Goal: Navigation & Orientation: Find specific page/section

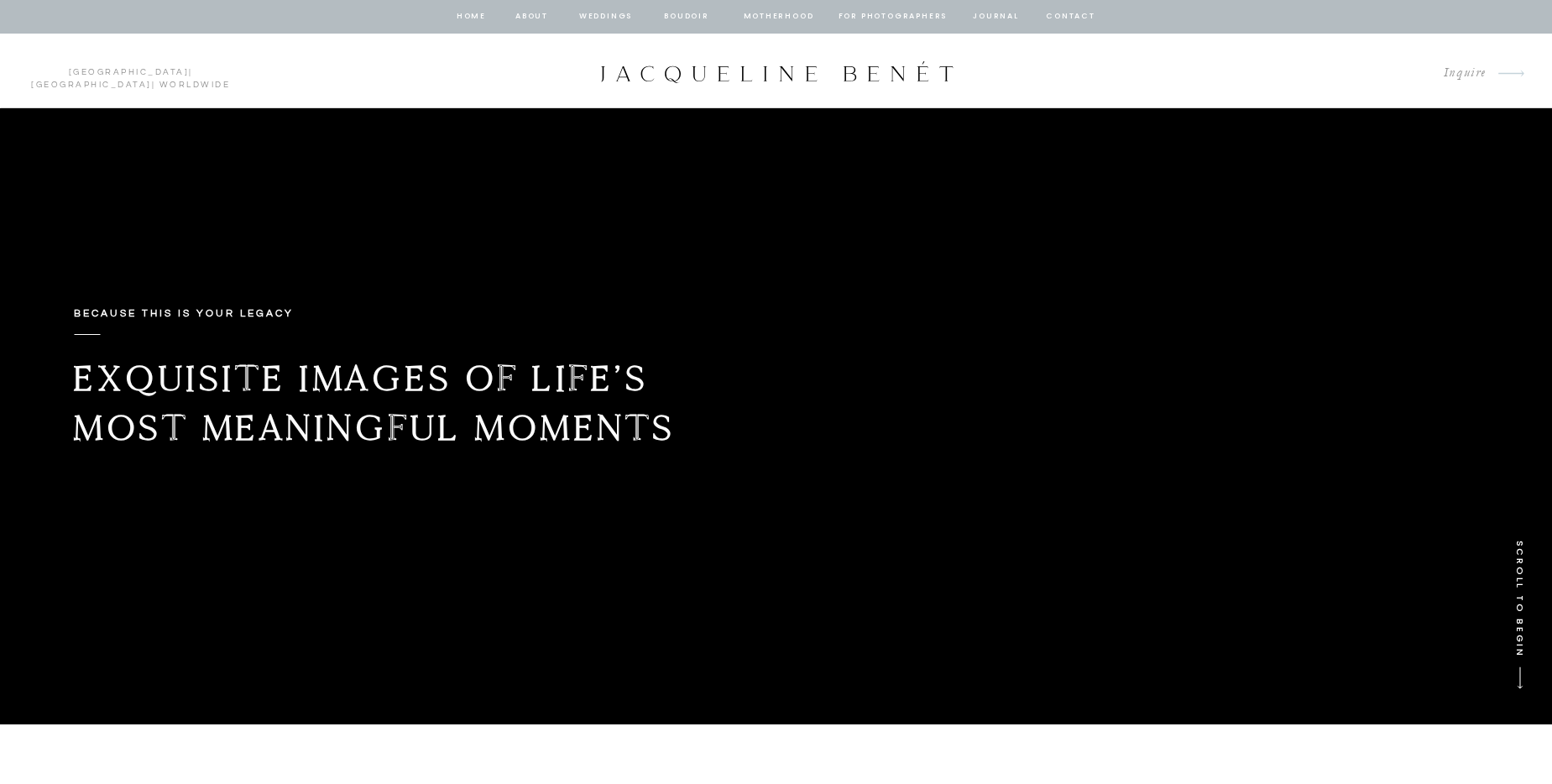
click at [608, 15] on nav "Weddings" at bounding box center [606, 17] width 57 height 15
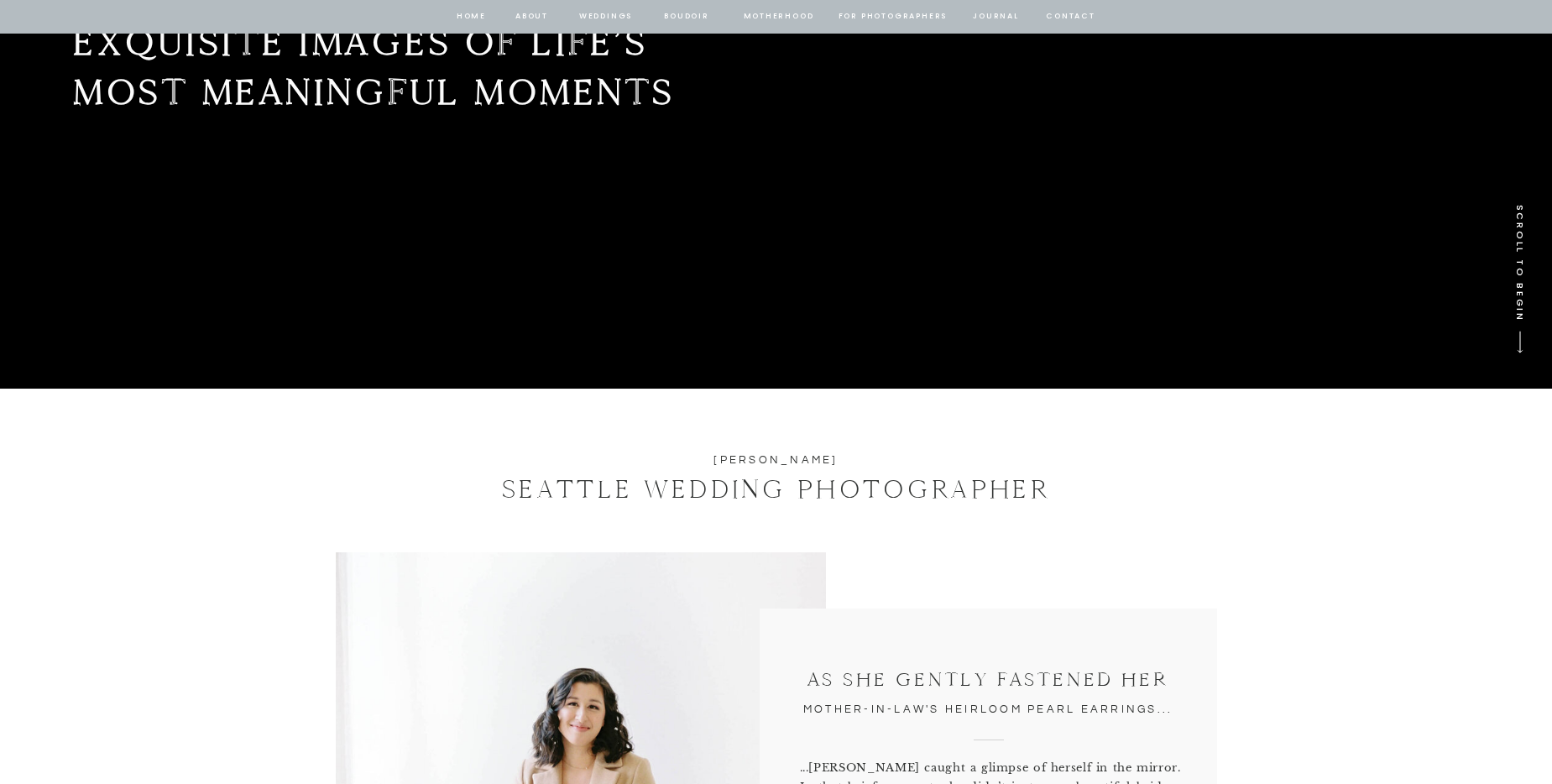
scroll to position [756, 0]
